Goal: Task Accomplishment & Management: Complete application form

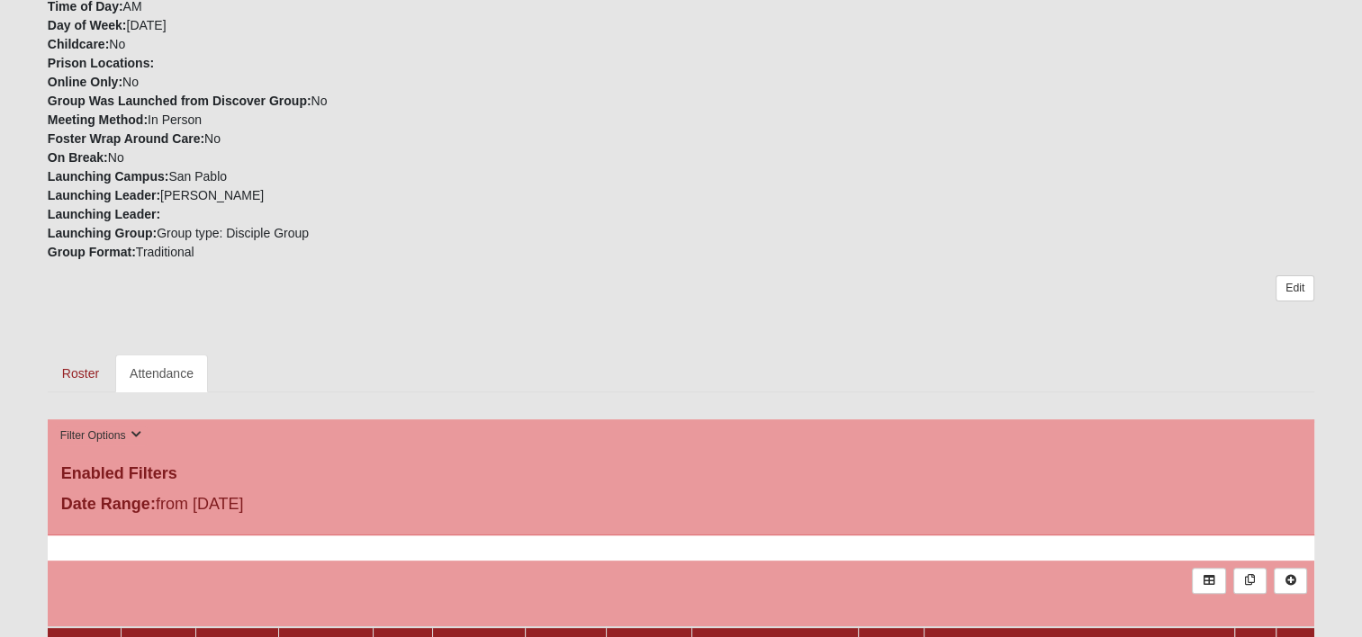
scroll to position [450, 0]
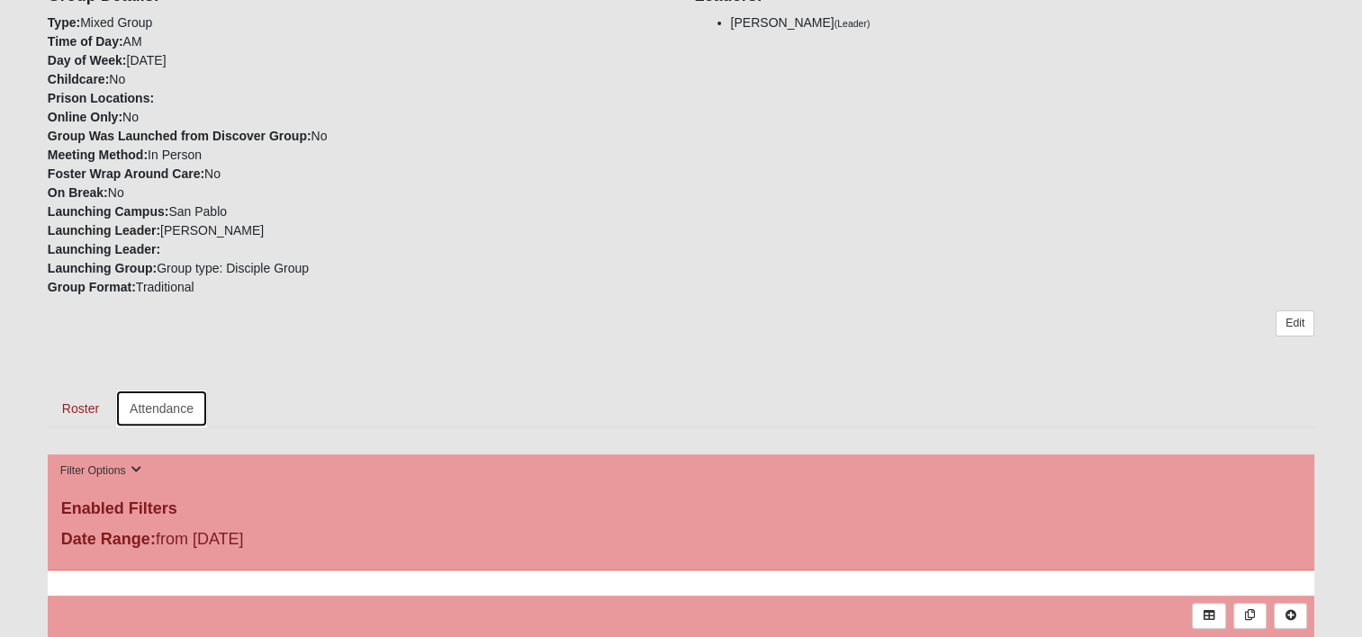
click at [180, 403] on link "Attendance" at bounding box center [161, 409] width 93 height 38
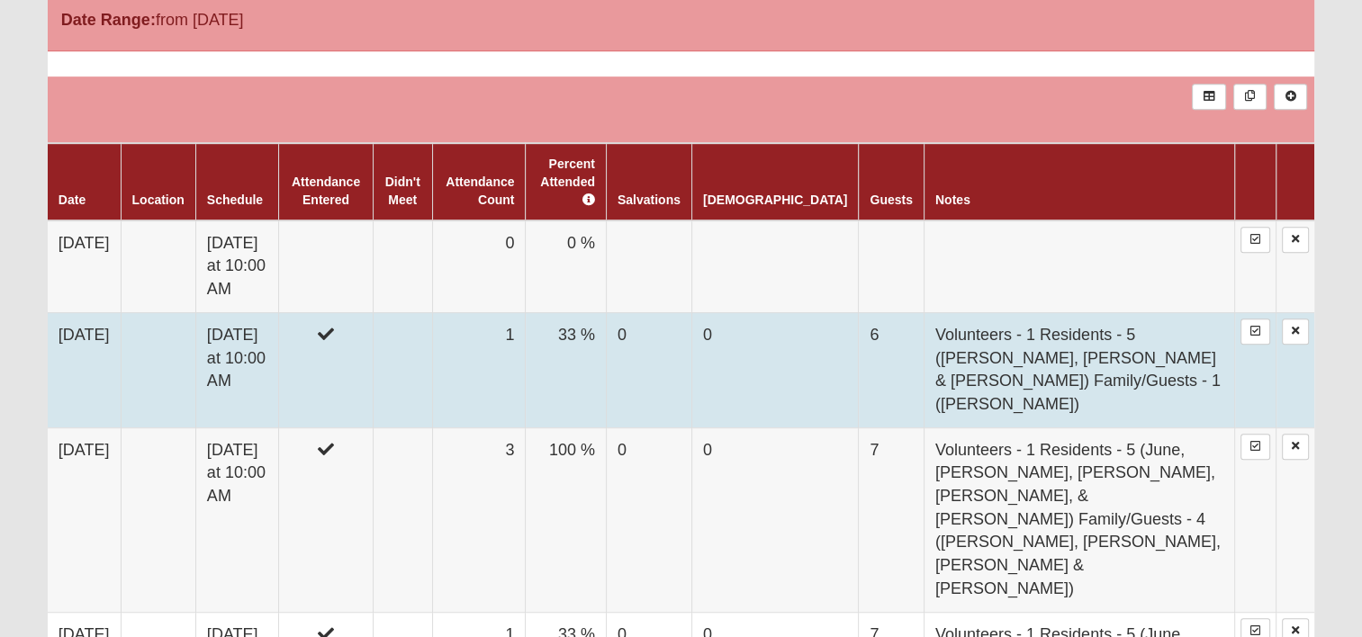
scroll to position [990, 0]
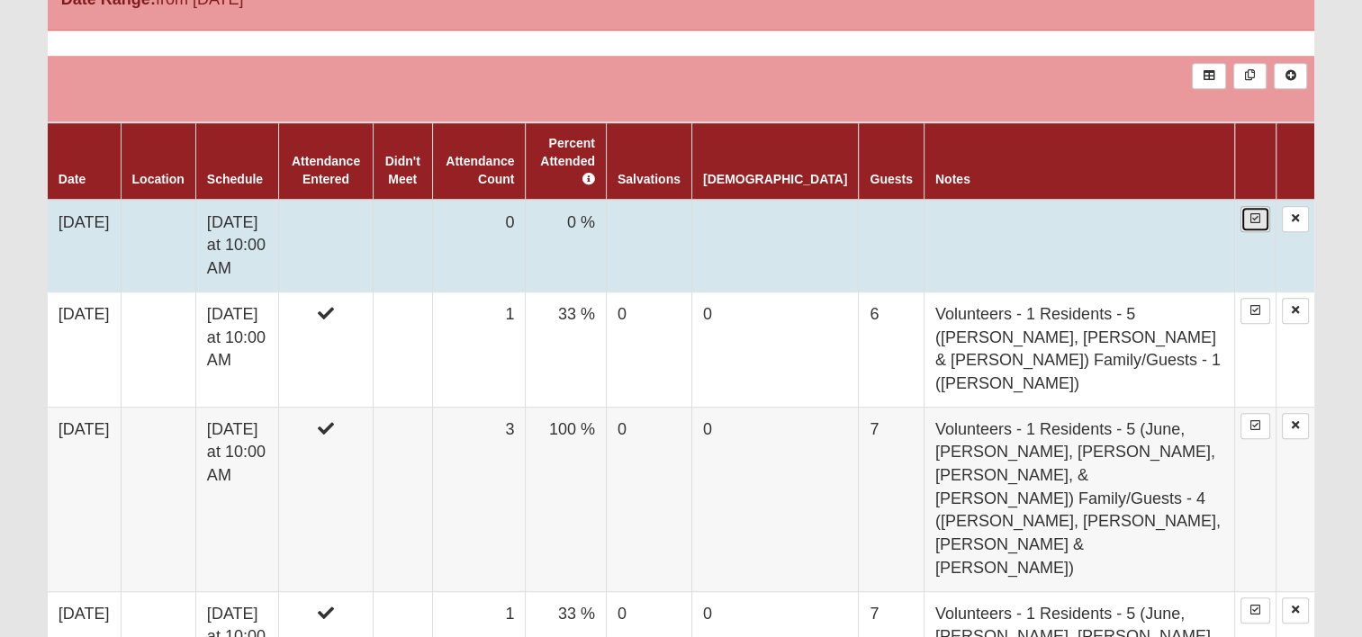
click at [1254, 213] on icon at bounding box center [1255, 218] width 10 height 11
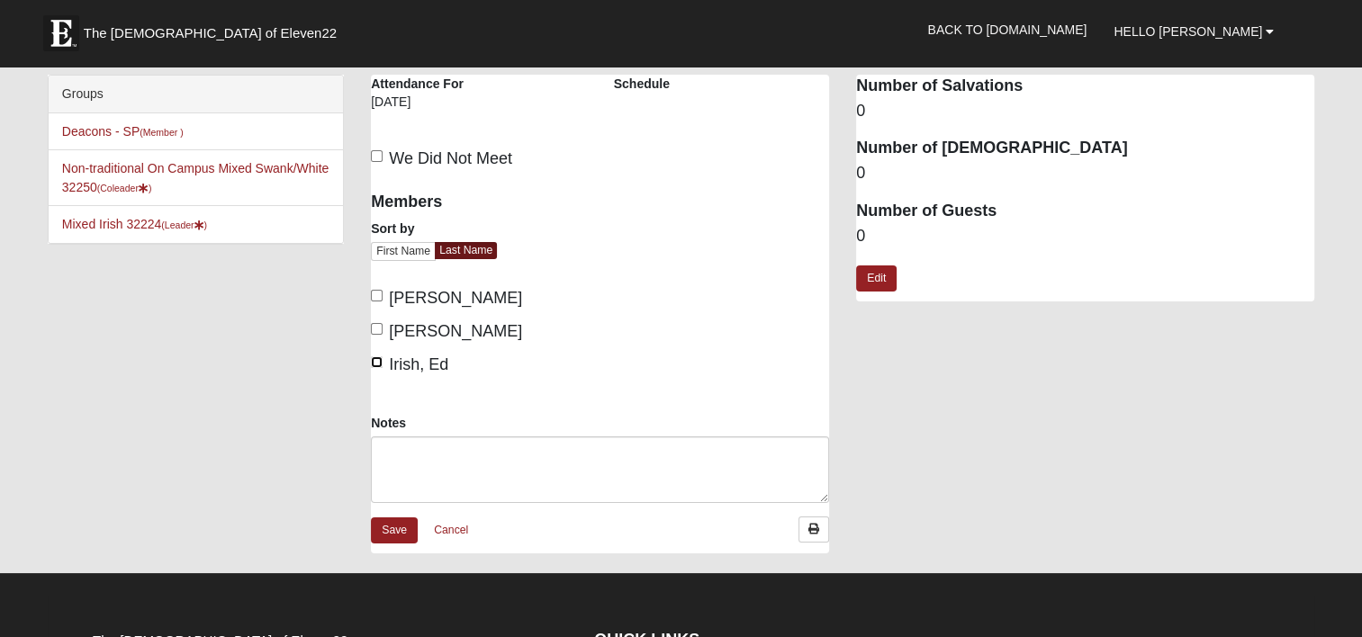
click at [376, 357] on input "Irish, Ed" at bounding box center [377, 362] width 12 height 12
checkbox input "true"
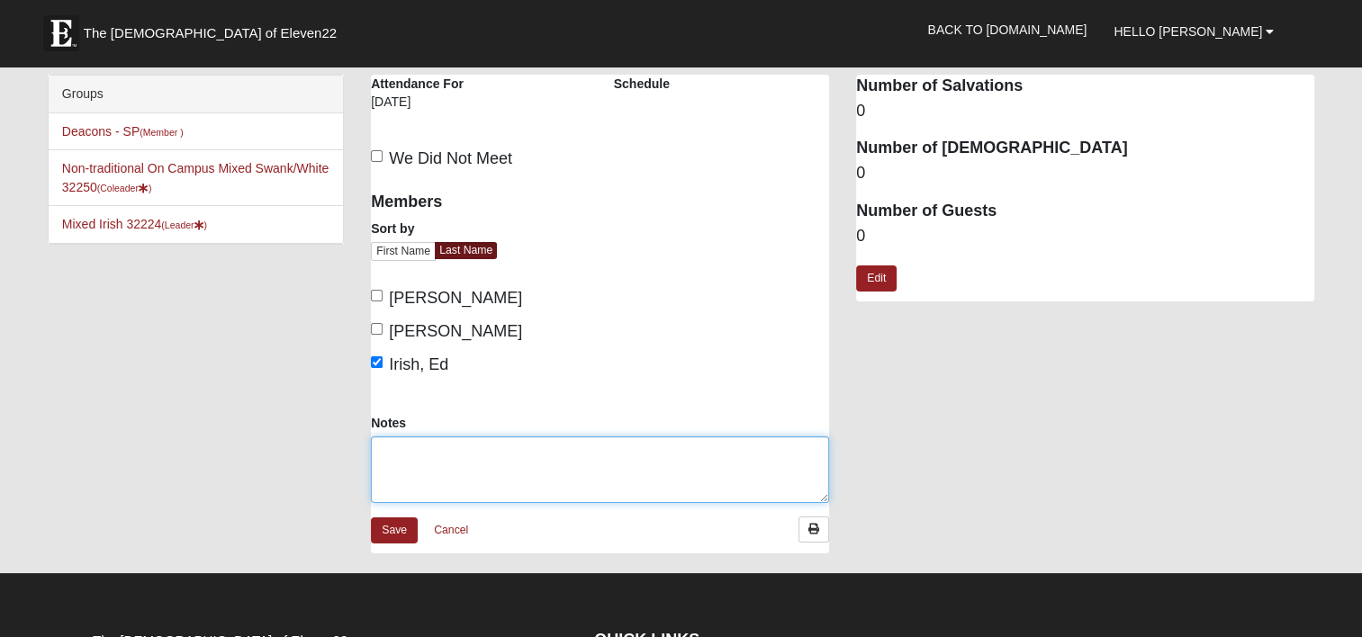
click at [410, 449] on textarea "Notes" at bounding box center [600, 470] width 458 height 67
paste textarea "Volunteers - 1 Residents - 6 ([PERSON_NAME], [PERSON_NAME], [PERSON_NAME], [PER…"
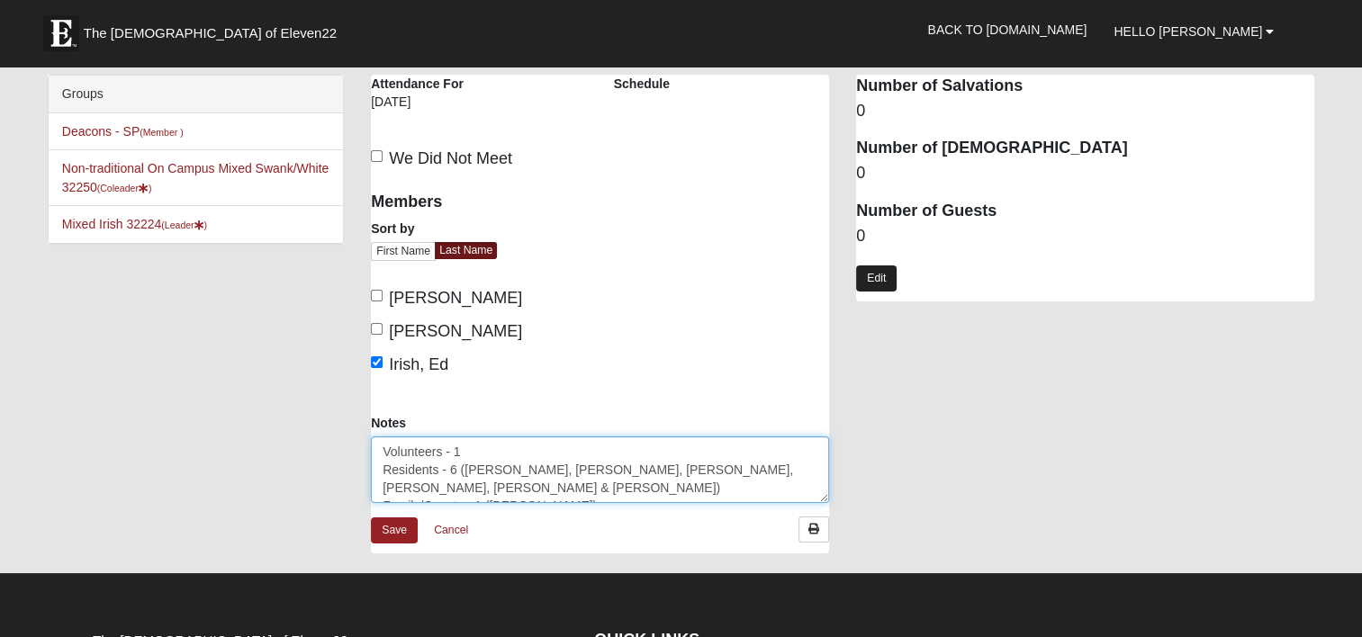
type textarea "Volunteers - 1 Residents - 6 ([PERSON_NAME], [PERSON_NAME], [PERSON_NAME], [PER…"
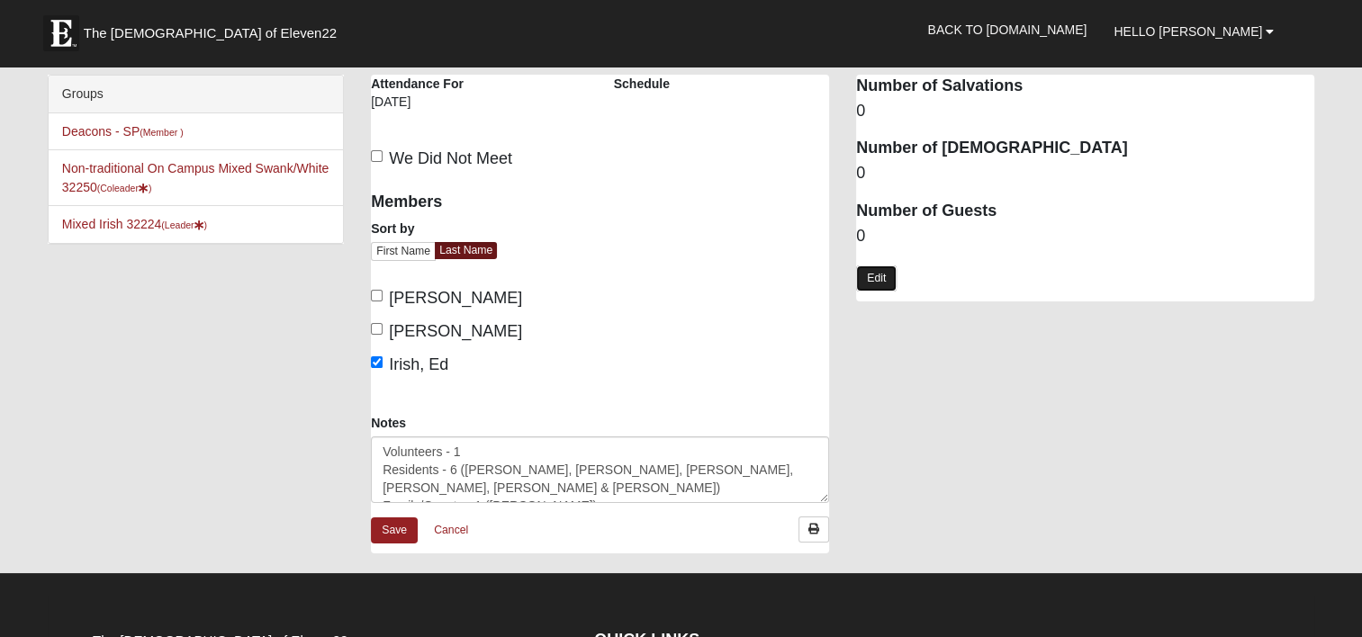
click at [869, 274] on link "Edit" at bounding box center [876, 279] width 41 height 26
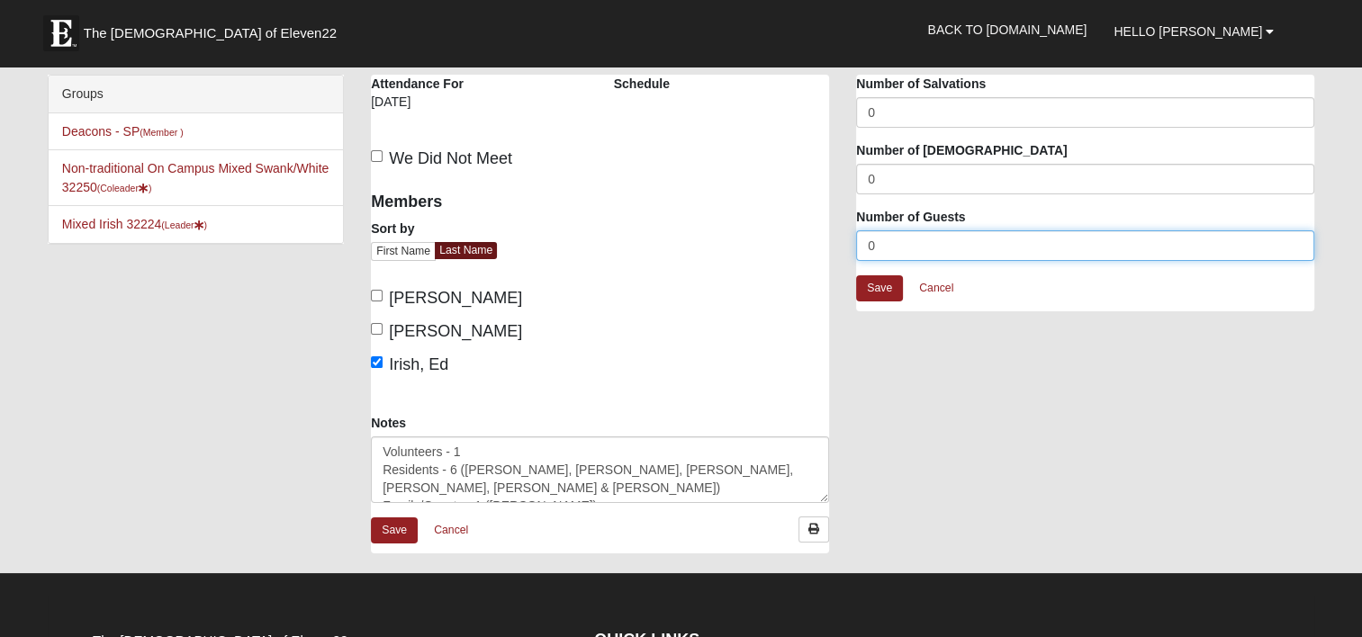
drag, startPoint x: 880, startPoint y: 243, endPoint x: 792, endPoint y: 250, distance: 87.6
click at [811, 248] on div "Mixed Irish 32224 Attendance Attendance For 9/8/2025 Schedule We Did Not Meet" at bounding box center [842, 323] width 970 height 497
type input "7"
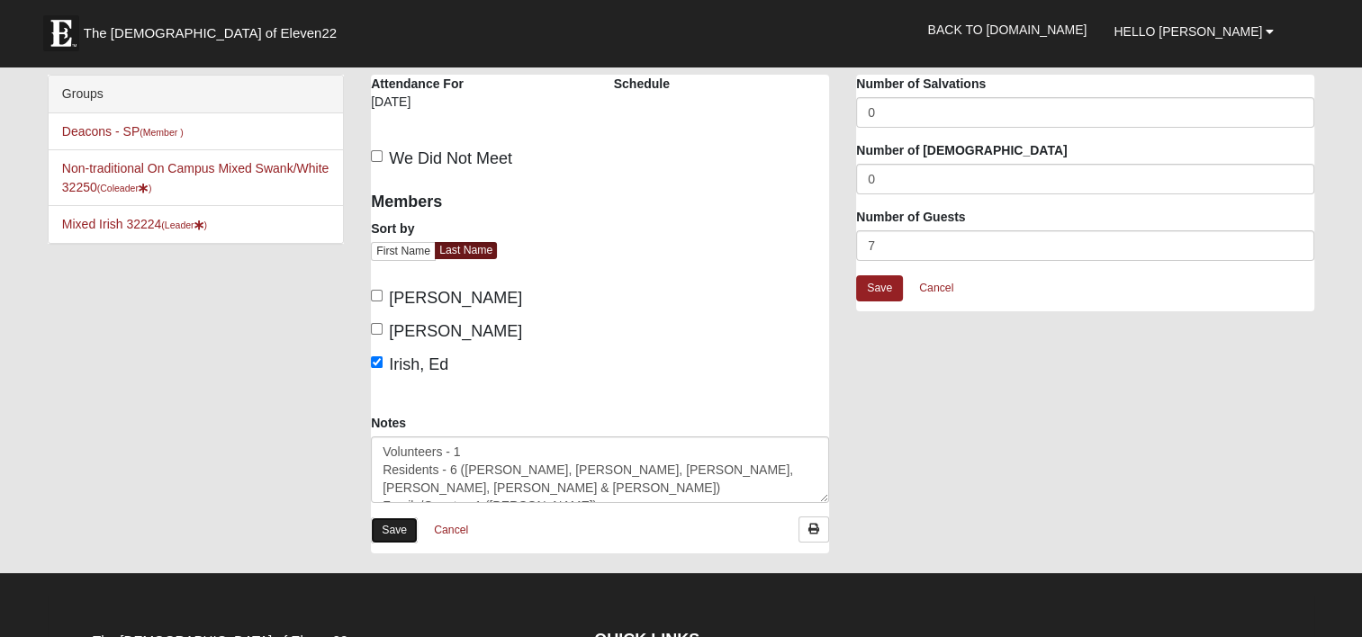
click at [411, 529] on link "Save" at bounding box center [394, 531] width 47 height 26
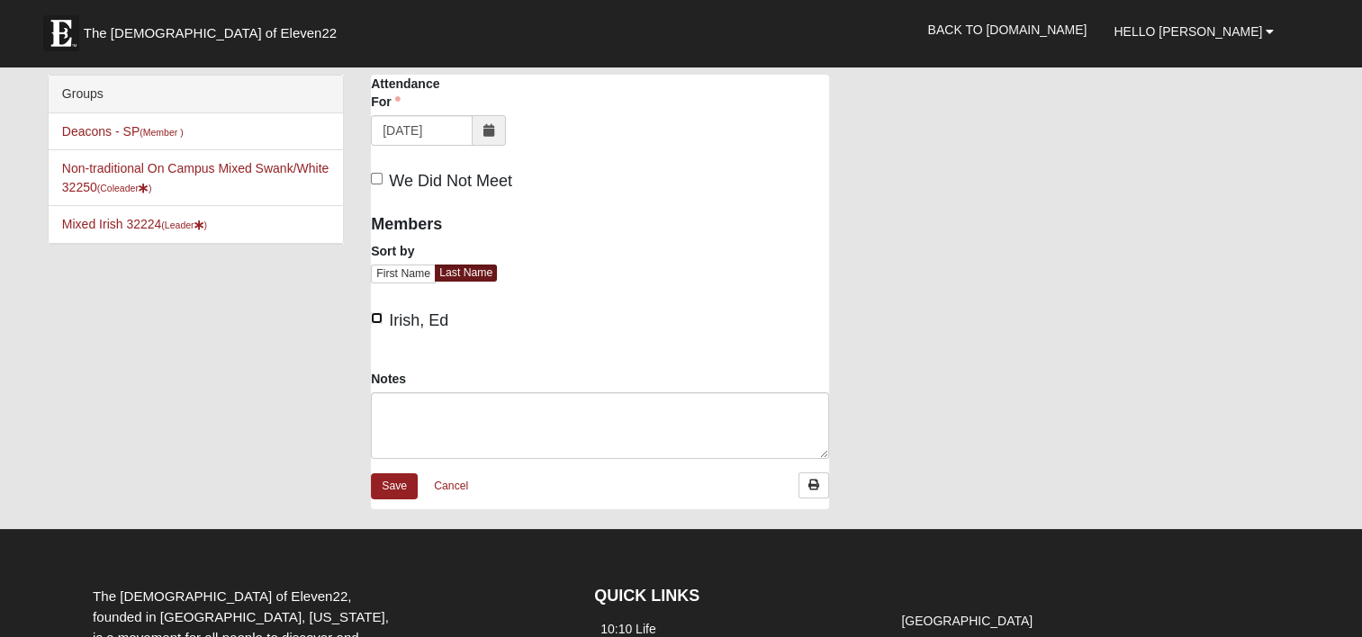
click at [380, 320] on input "Irish, Ed" at bounding box center [377, 318] width 12 height 12
checkbox input "true"
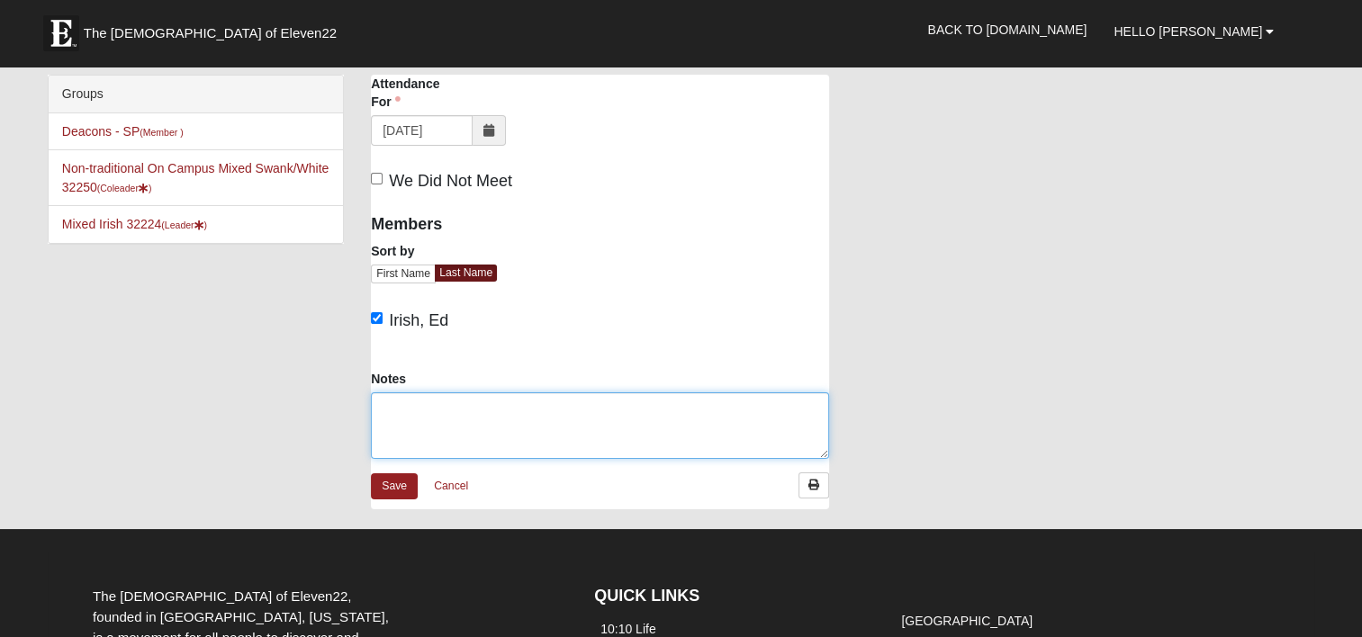
click at [410, 419] on textarea "Notes" at bounding box center [600, 425] width 458 height 67
paste textarea "Volunteers - 1 Residents - 6 ([PERSON_NAME], [PERSON_NAME], [PERSON_NAME], [PER…"
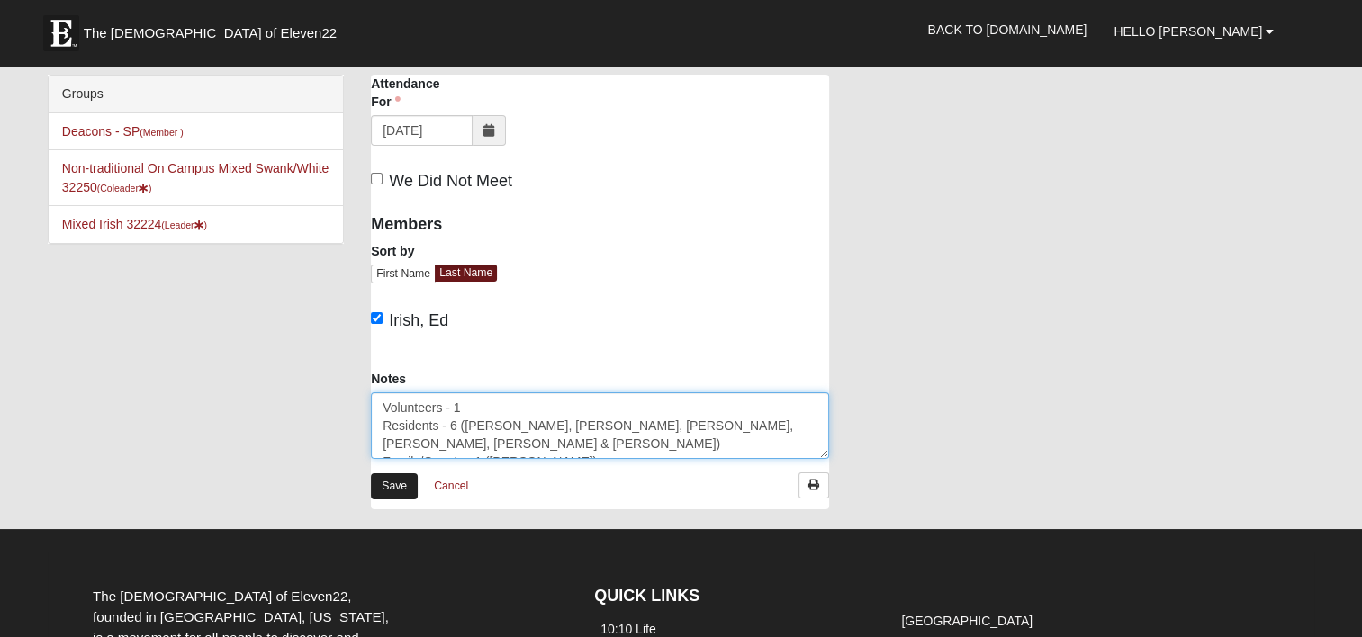
type textarea "Volunteers - 1 Residents - 6 ([PERSON_NAME], [PERSON_NAME], [PERSON_NAME], [PER…"
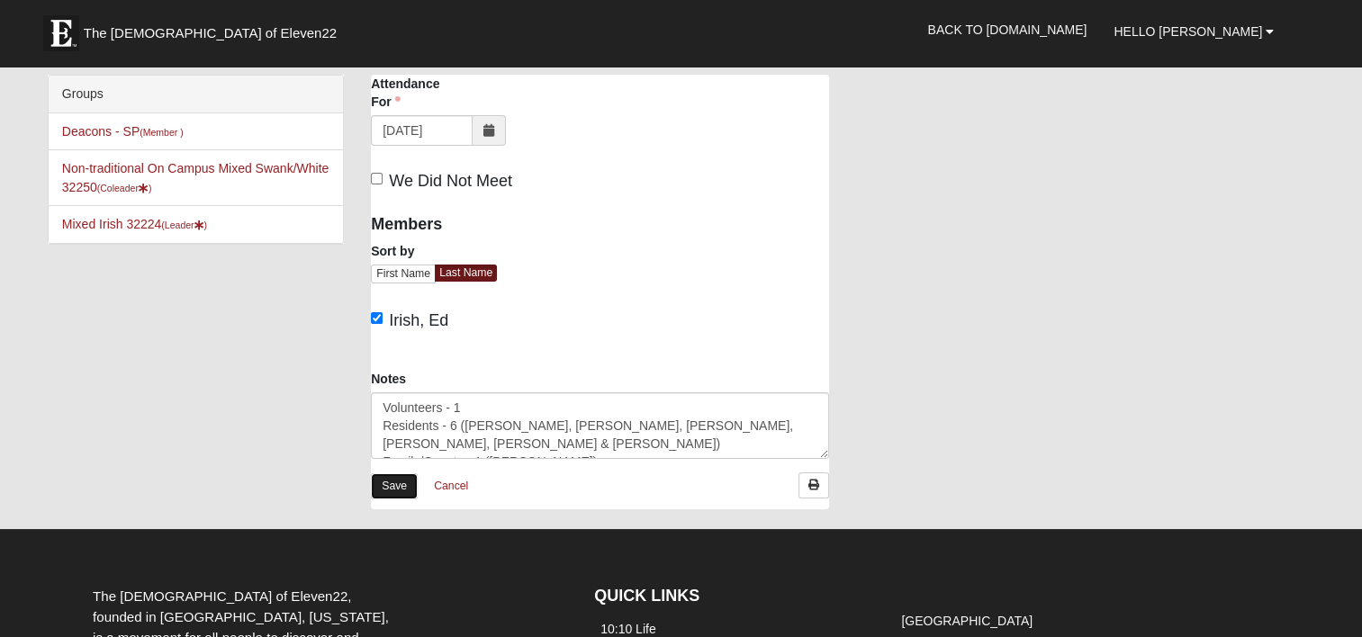
click at [403, 484] on link "Save" at bounding box center [394, 487] width 47 height 26
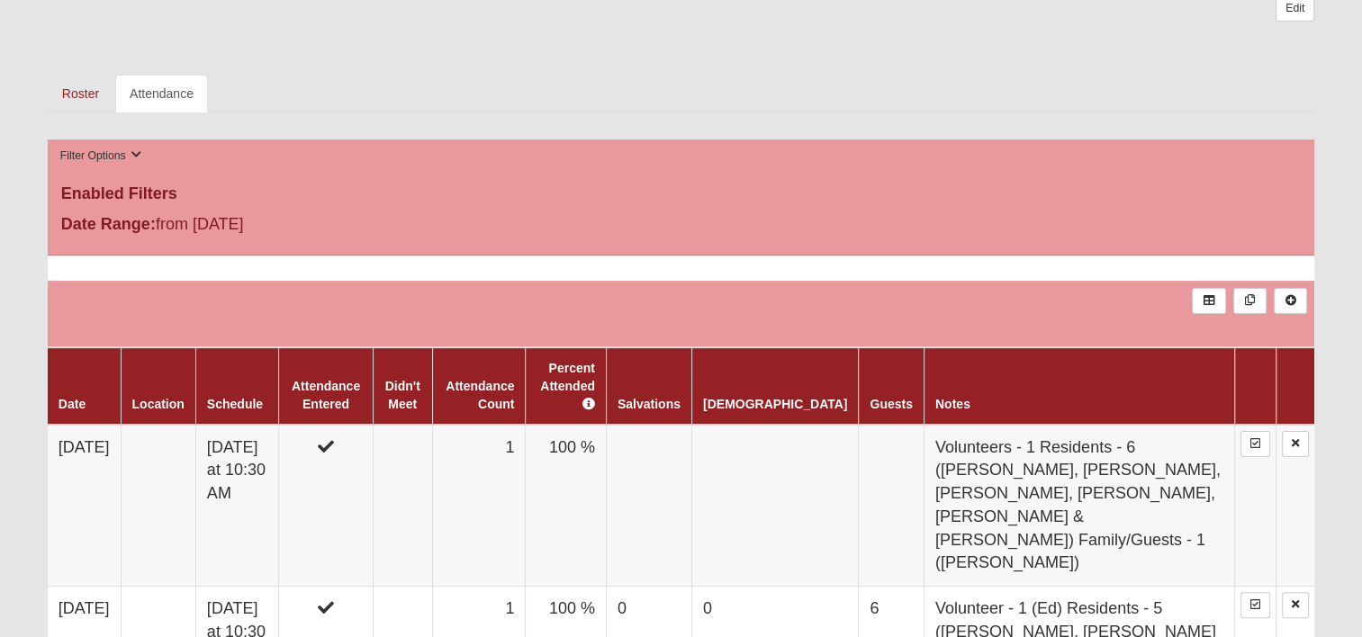
scroll to position [360, 0]
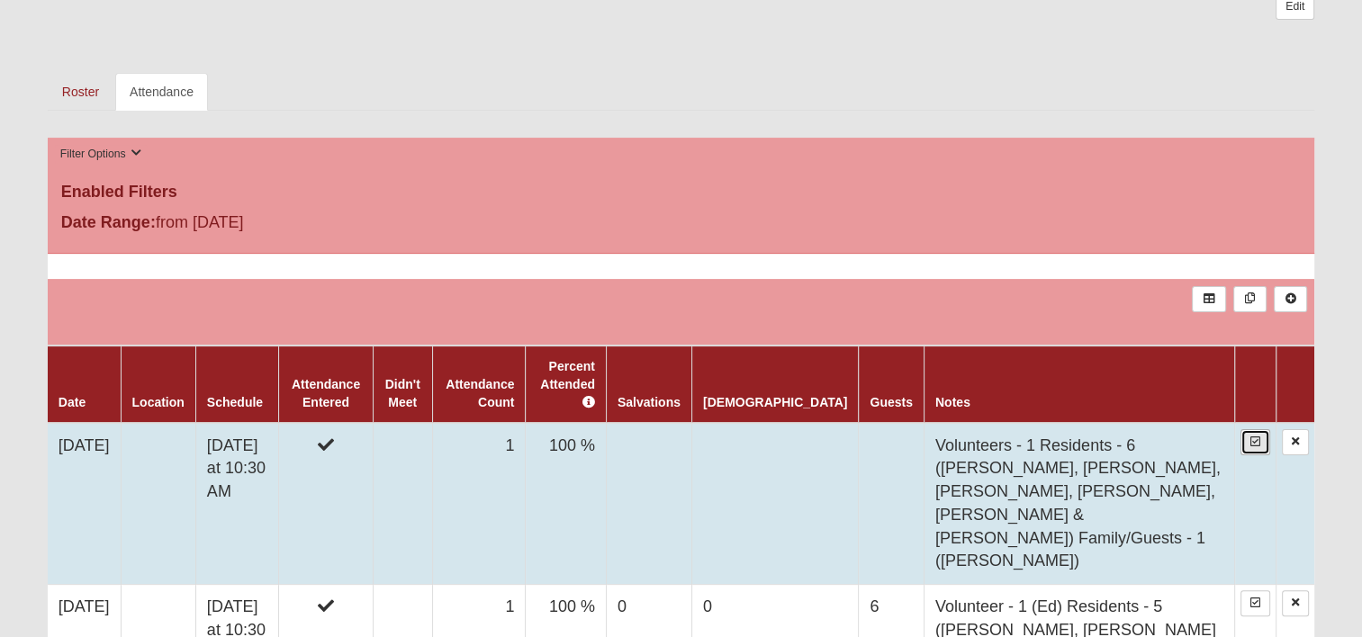
click at [1251, 437] on icon at bounding box center [1255, 442] width 10 height 11
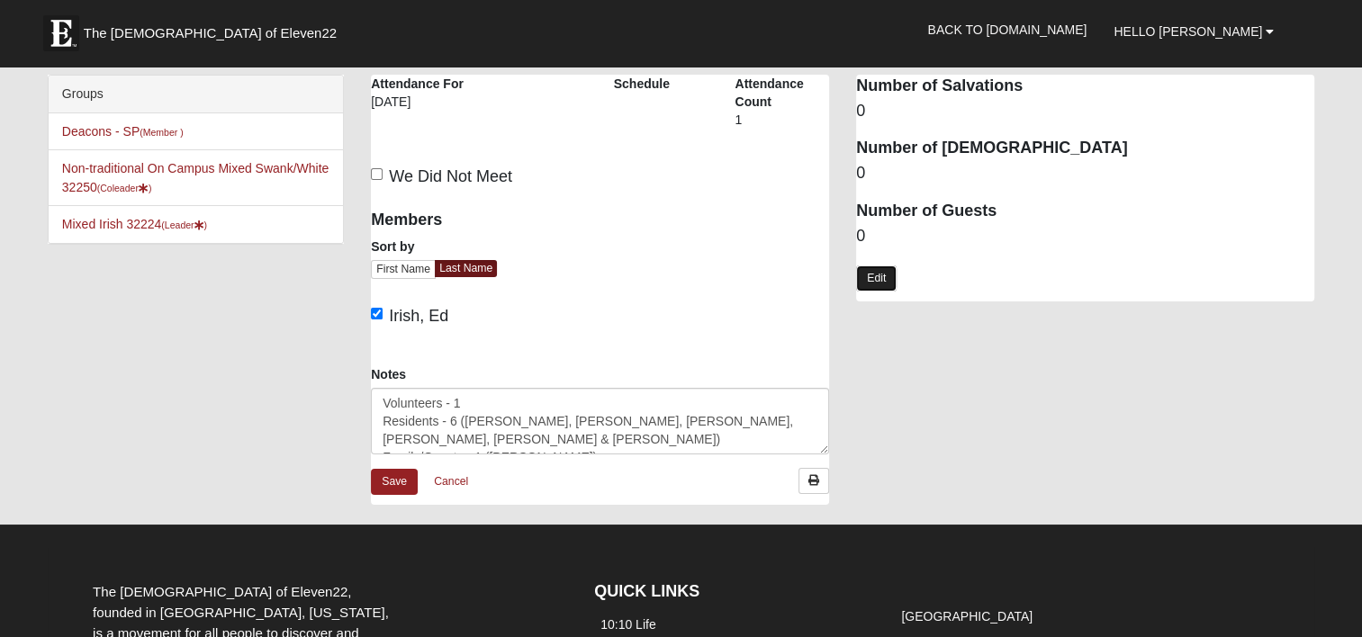
click at [882, 285] on link "Edit" at bounding box center [876, 279] width 41 height 26
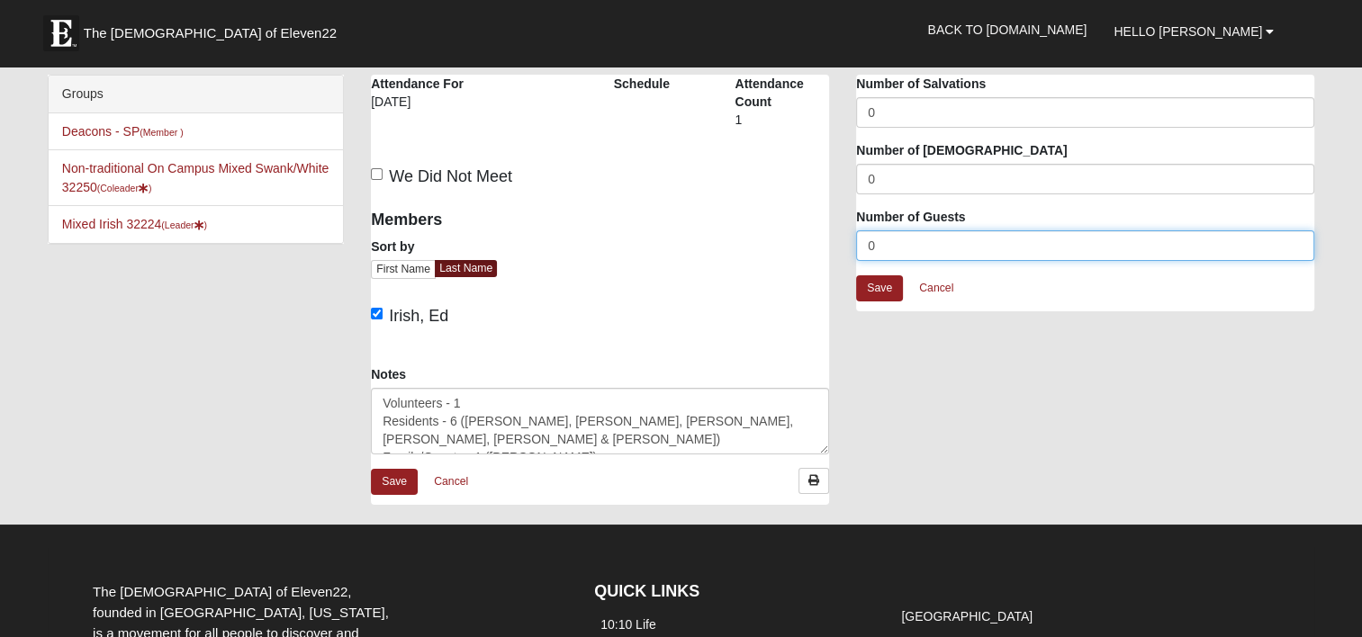
drag, startPoint x: 874, startPoint y: 248, endPoint x: 766, endPoint y: 257, distance: 108.4
click at [771, 257] on div "Windsor San Pablo - Disciple Group Attendance Attendance For 9/8/2025 Schedule …" at bounding box center [842, 299] width 970 height 448
type input "7"
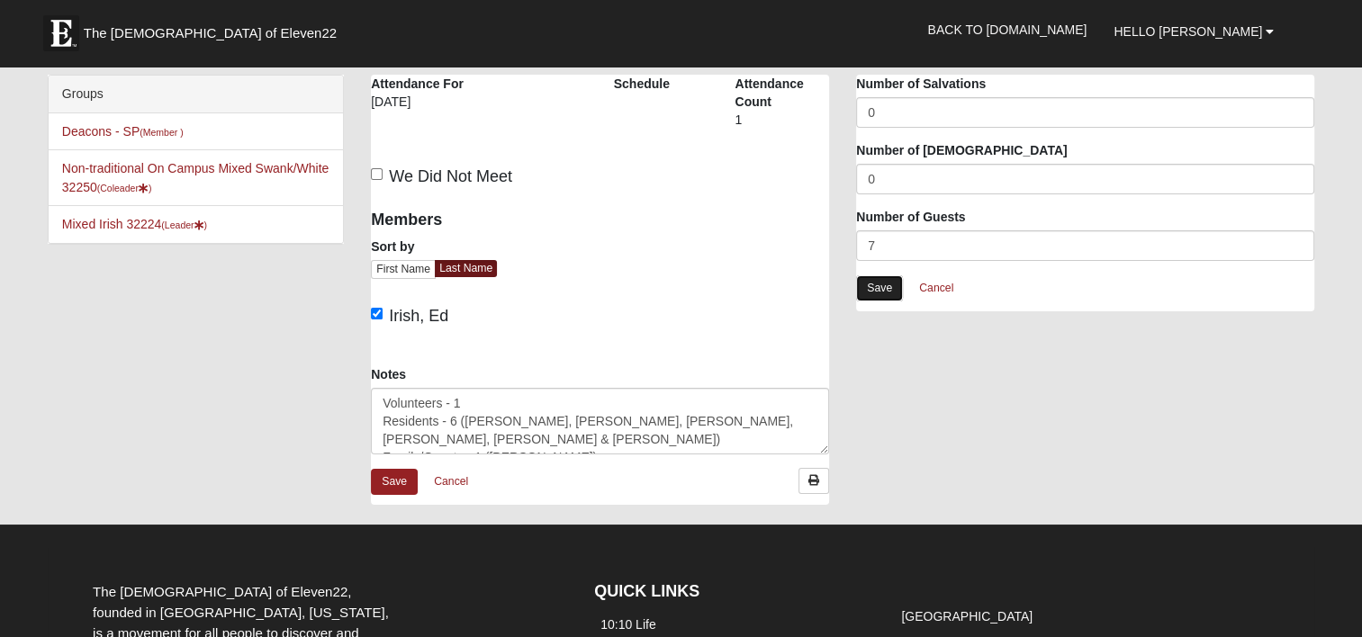
click at [875, 284] on link "Save" at bounding box center [879, 288] width 47 height 26
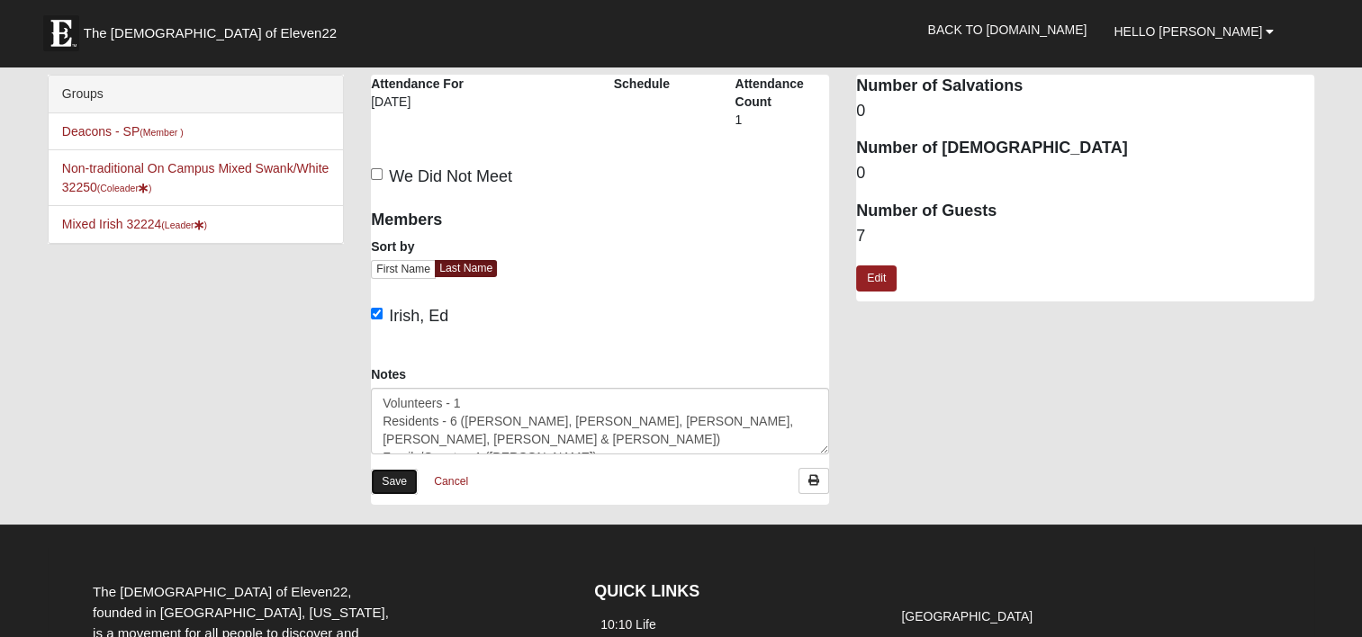
click at [393, 478] on link "Save" at bounding box center [394, 482] width 47 height 26
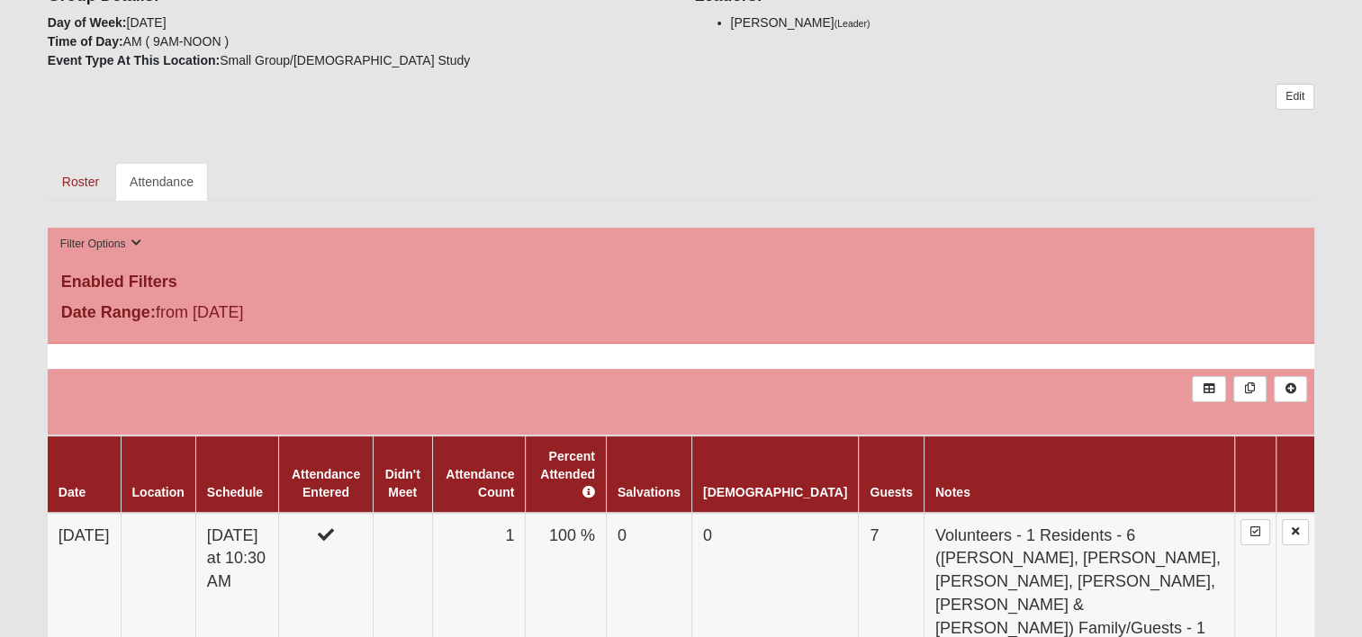
scroll to position [360, 0]
